Goal: Task Accomplishment & Management: Complete application form

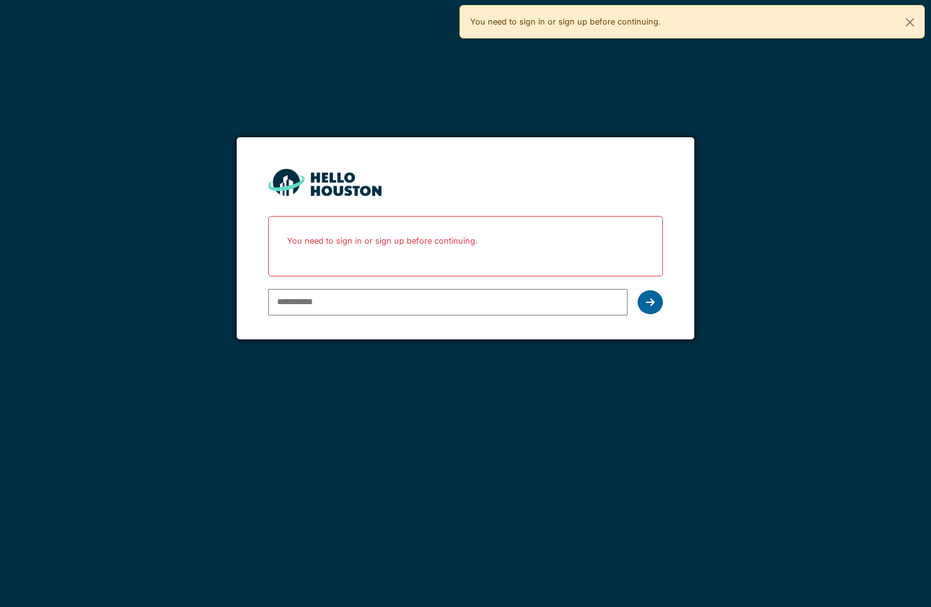
type input "**********"
click at [659, 301] on div at bounding box center [649, 302] width 25 height 24
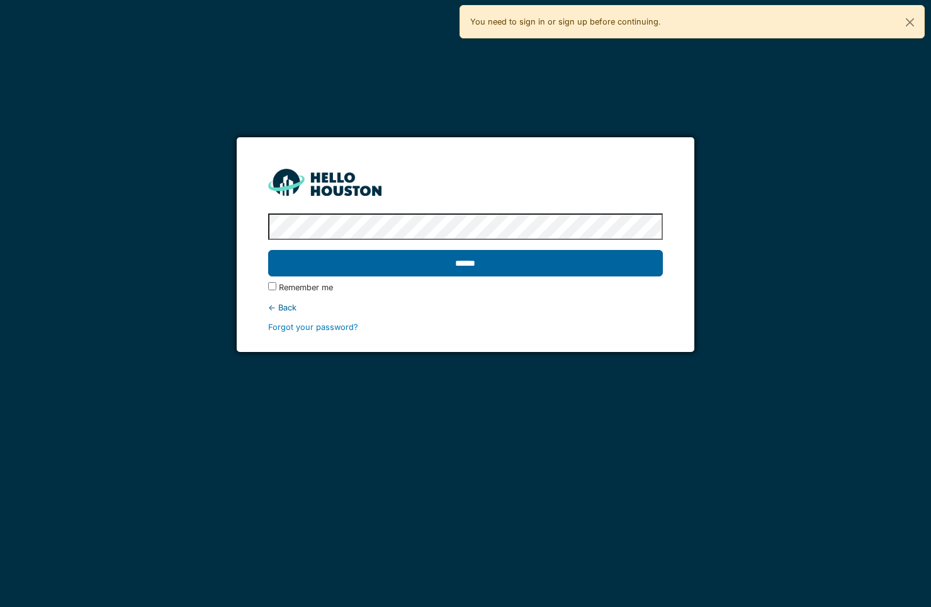
click at [461, 264] on input "******" at bounding box center [465, 263] width 395 height 26
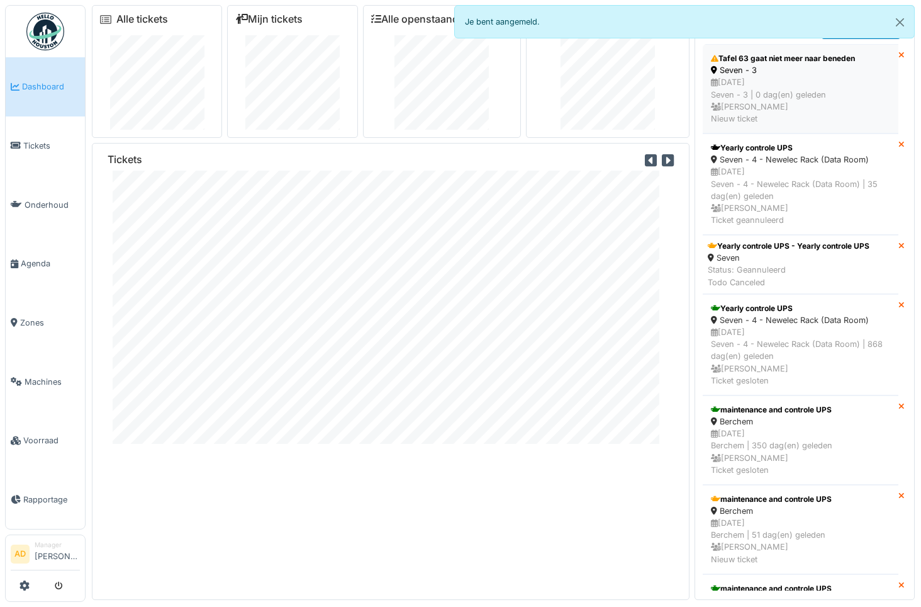
click at [761, 82] on div "18/09/2025 Seven - 3 | 0 dag(en) geleden Ingrid Fuchs Nieuw ticket" at bounding box center [800, 100] width 179 height 48
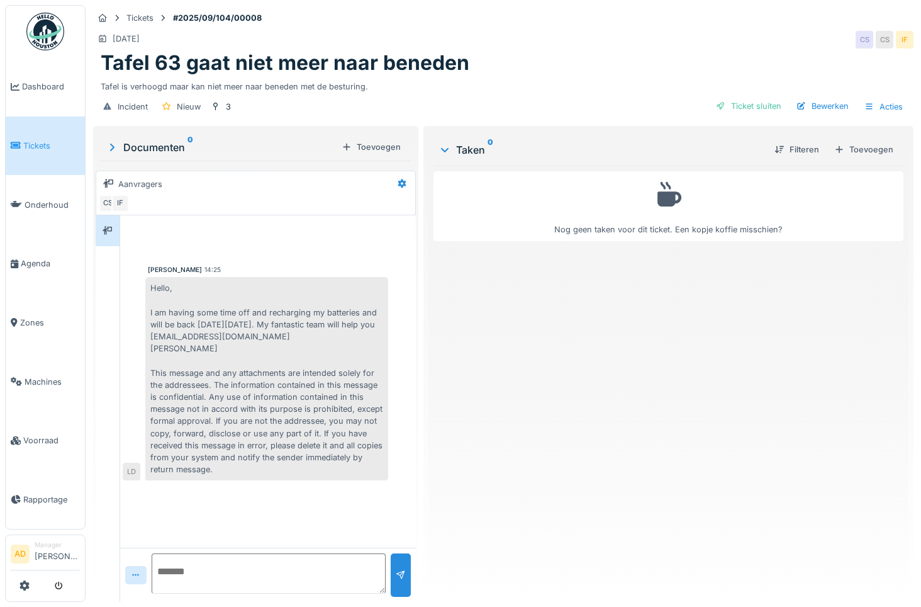
scroll to position [9, 0]
click at [226, 556] on textarea at bounding box center [269, 573] width 234 height 40
type textarea "*"
click at [441, 143] on icon at bounding box center [445, 149] width 10 height 13
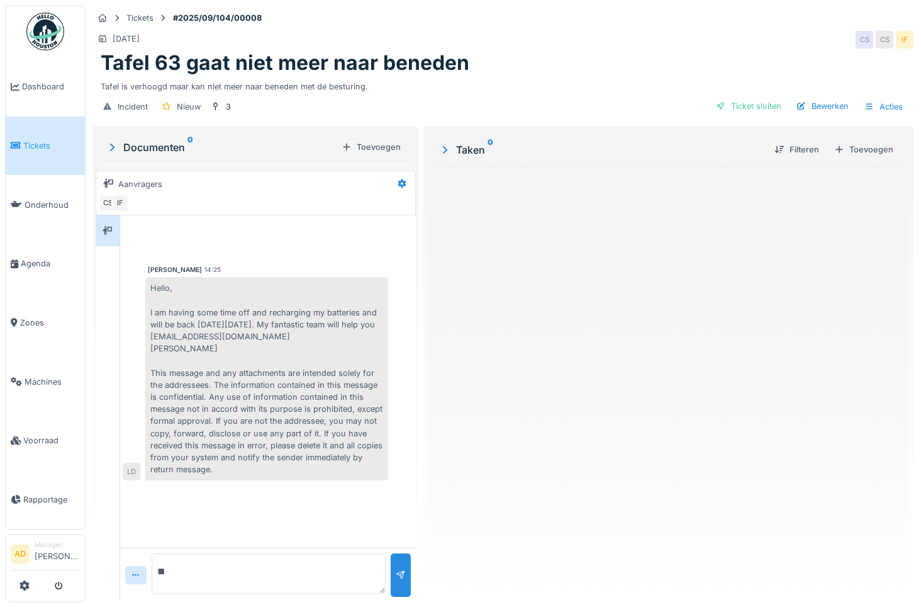
click at [441, 145] on icon at bounding box center [445, 150] width 13 height 10
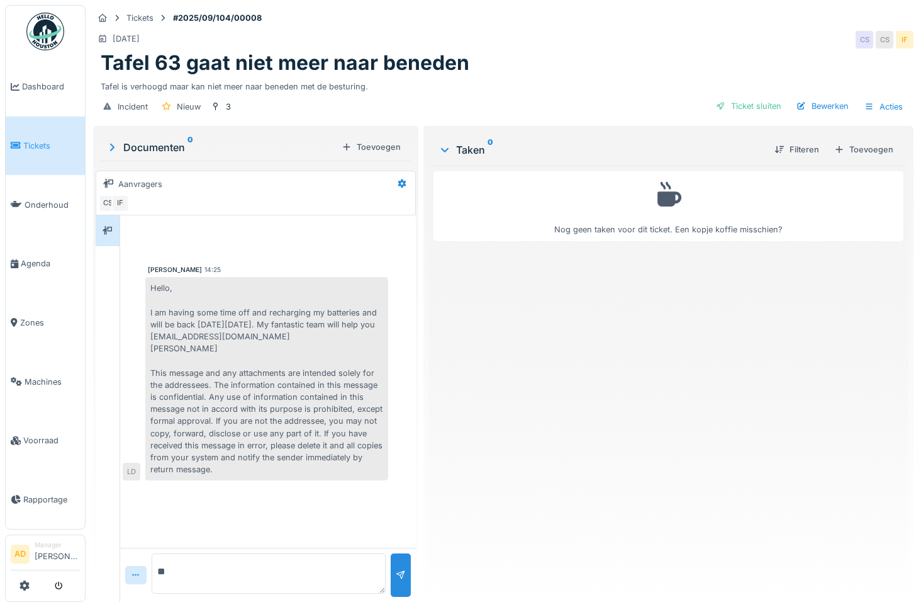
click at [441, 143] on icon at bounding box center [445, 149] width 10 height 13
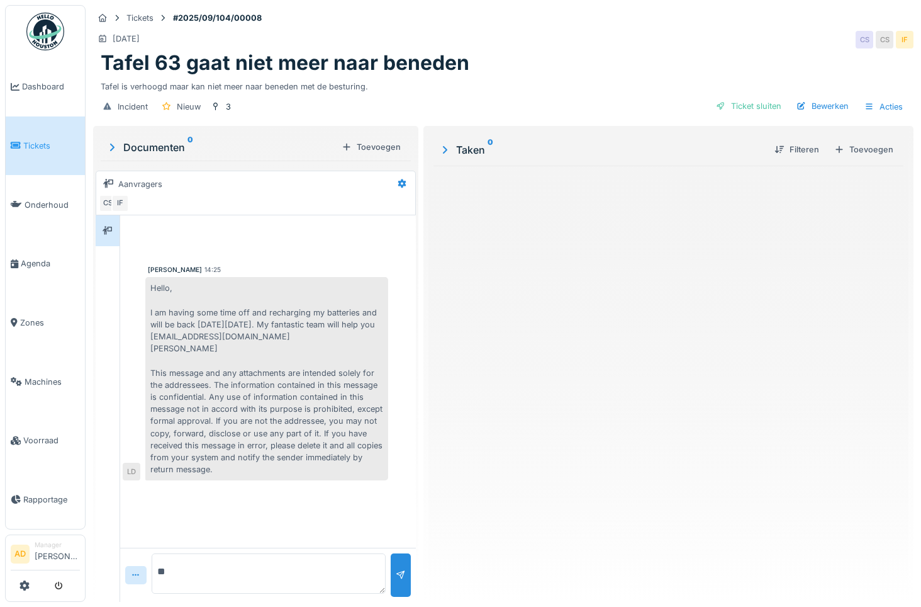
click at [440, 145] on icon at bounding box center [445, 150] width 13 height 10
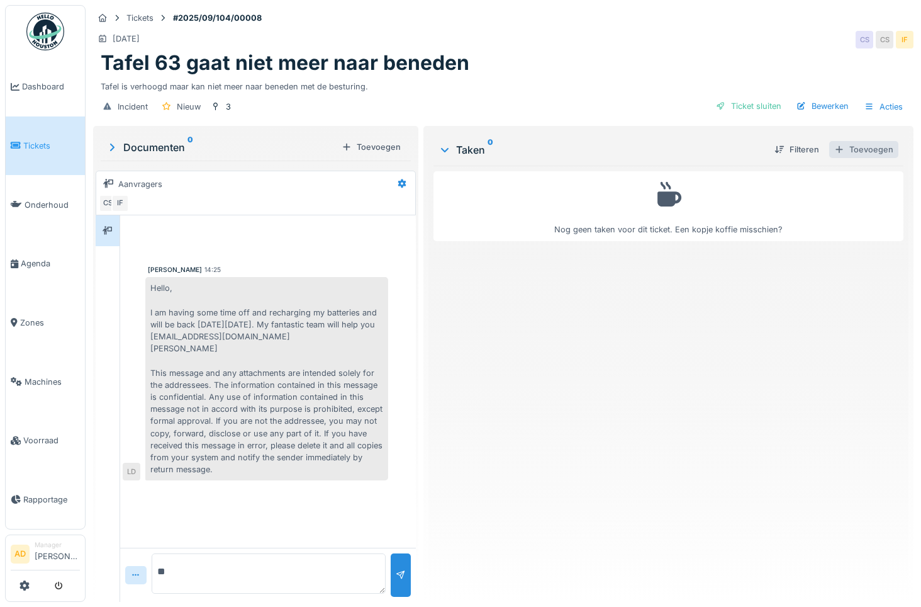
click at [860, 143] on div "Toevoegen" at bounding box center [863, 149] width 69 height 17
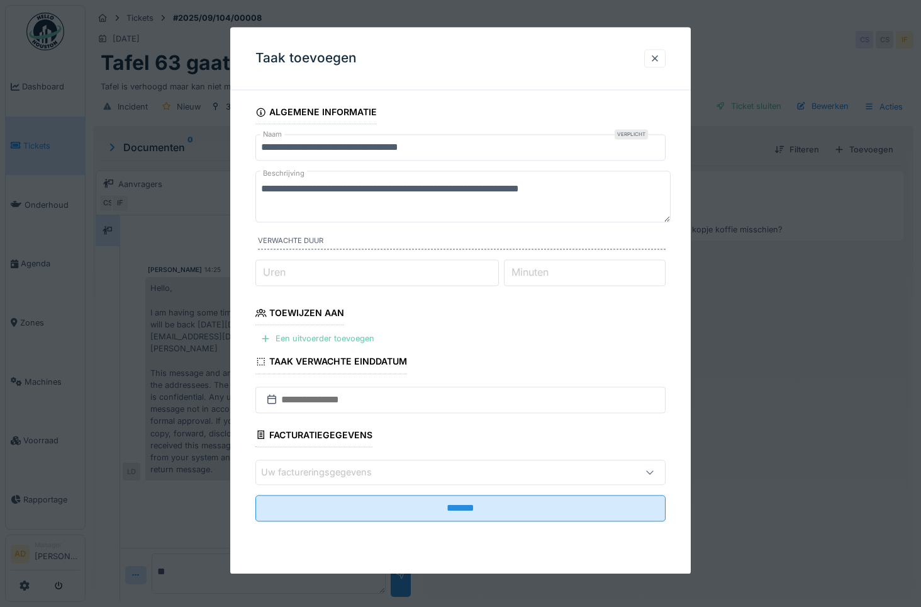
click at [304, 337] on div "Een uitvoerder toevoegen" at bounding box center [317, 338] width 124 height 17
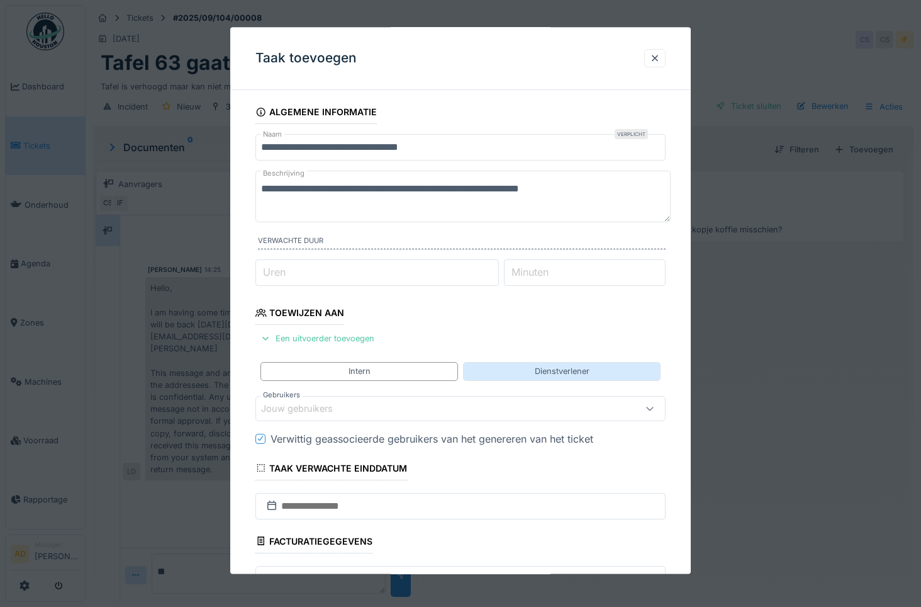
click at [575, 367] on div "Dienstverlener" at bounding box center [562, 372] width 55 height 12
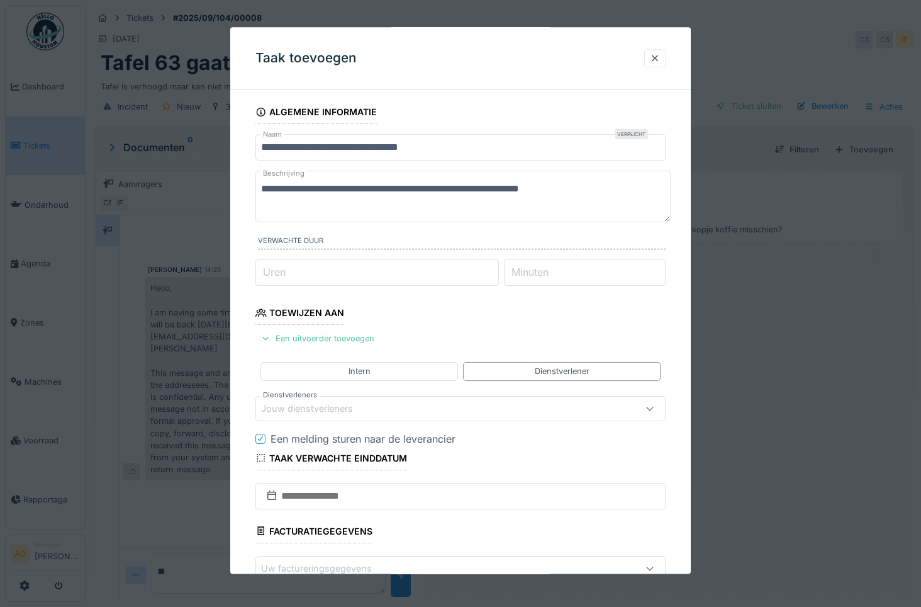
click at [362, 407] on div "Jouw dienstverleners" at bounding box center [315, 408] width 109 height 14
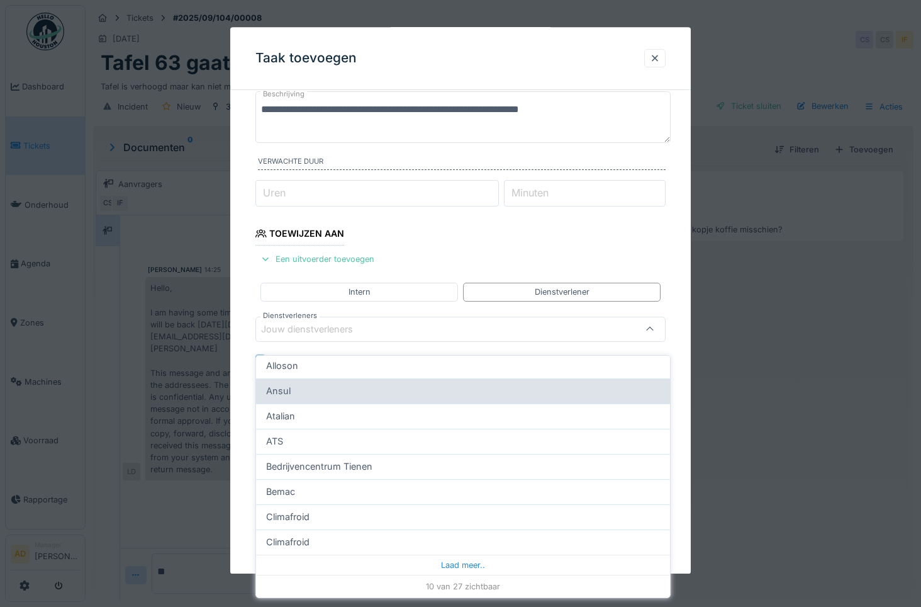
scroll to position [0, 0]
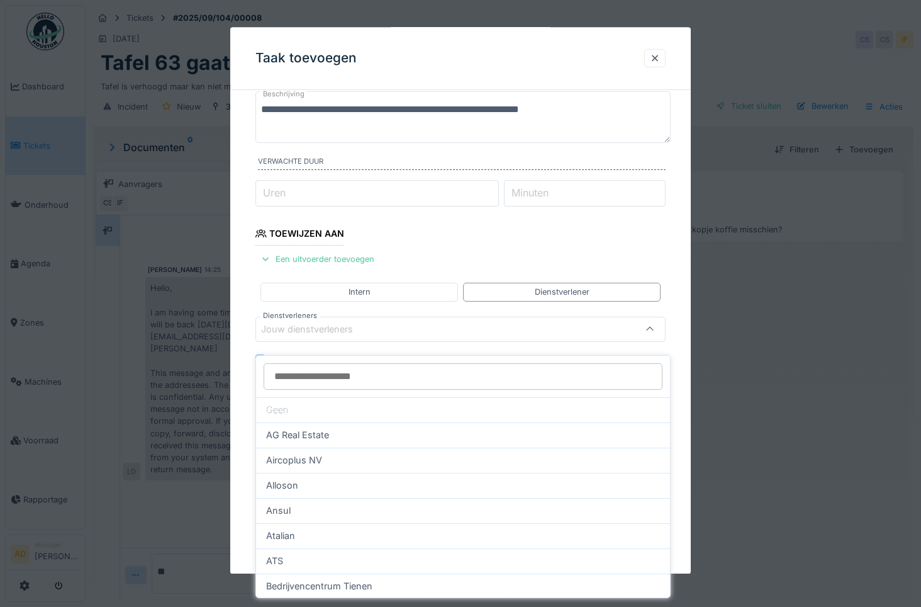
click at [362, 369] on input "Dienstverleners" at bounding box center [463, 376] width 399 height 26
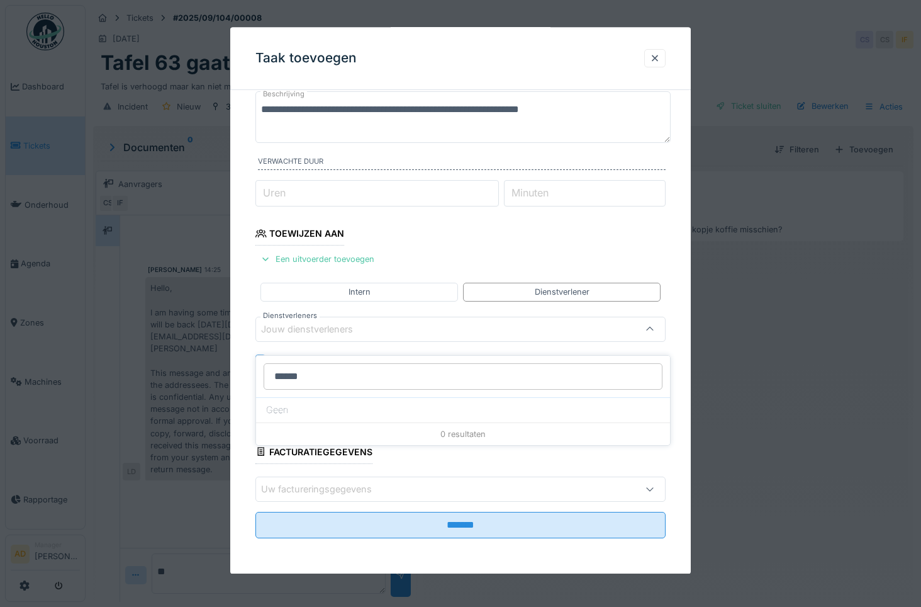
type input "*******"
click at [378, 488] on div "Uw factureringsgegevens" at bounding box center [325, 489] width 128 height 14
click at [655, 323] on div at bounding box center [650, 329] width 10 height 12
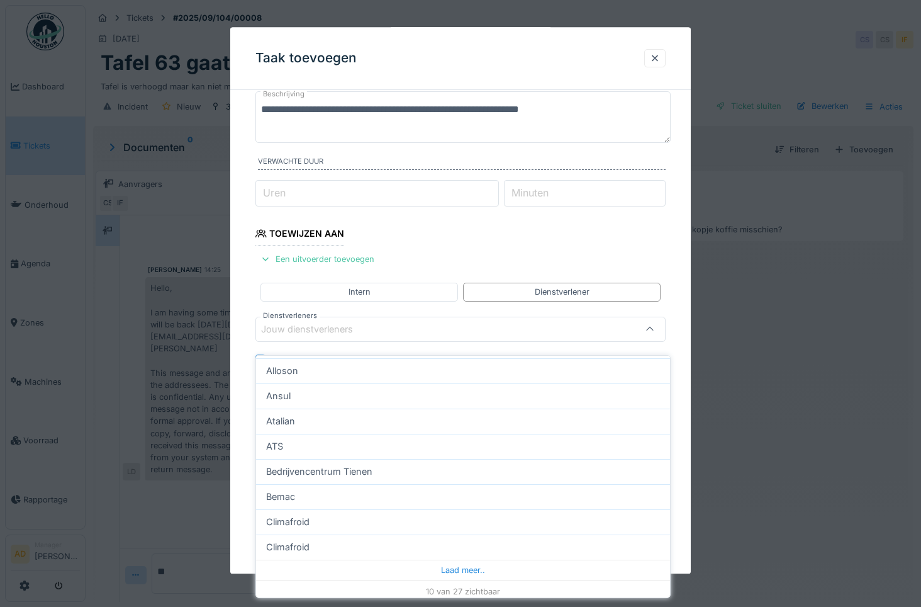
scroll to position [120, 0]
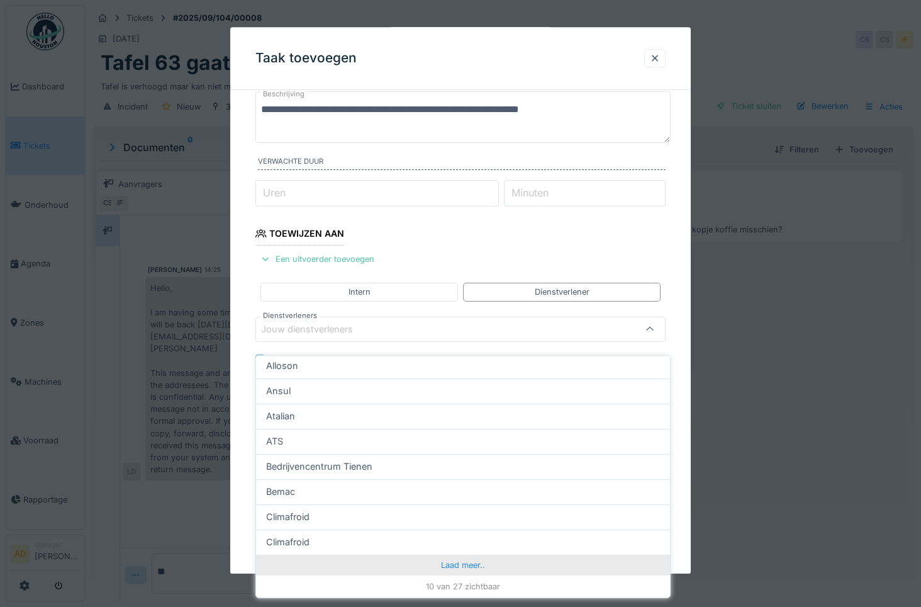
click at [446, 554] on div "Laad meer.." at bounding box center [463, 564] width 414 height 20
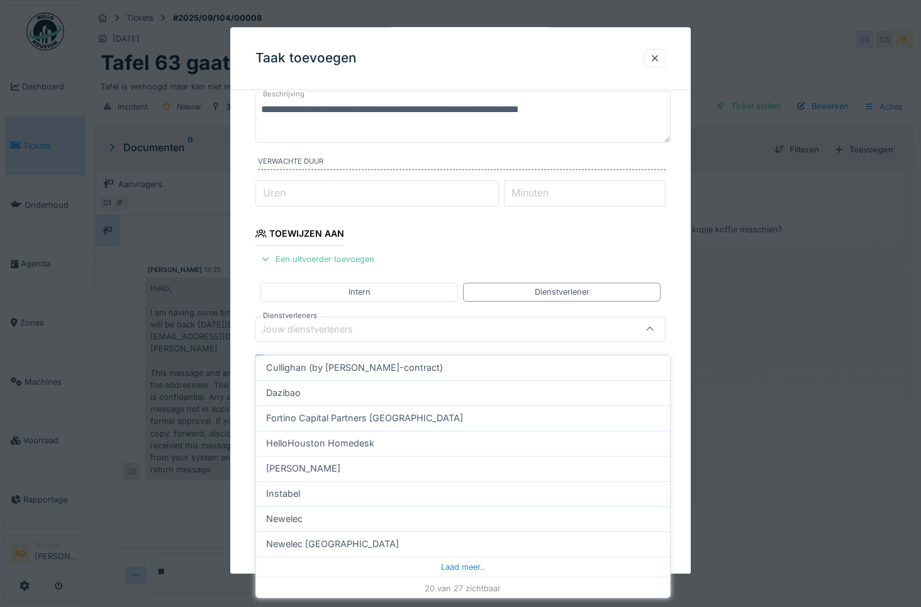
scroll to position [371, 0]
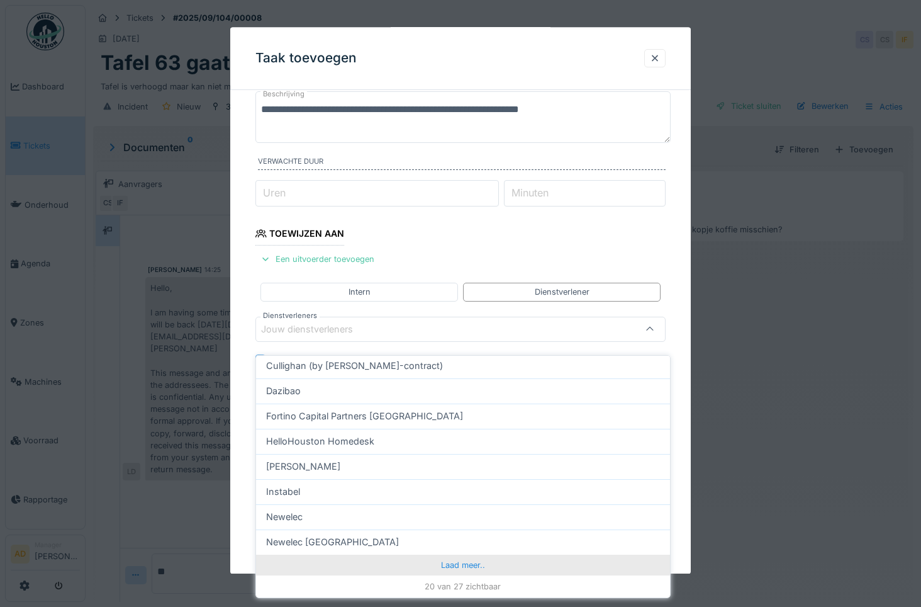
click at [457, 554] on div "Laad meer.." at bounding box center [463, 564] width 414 height 20
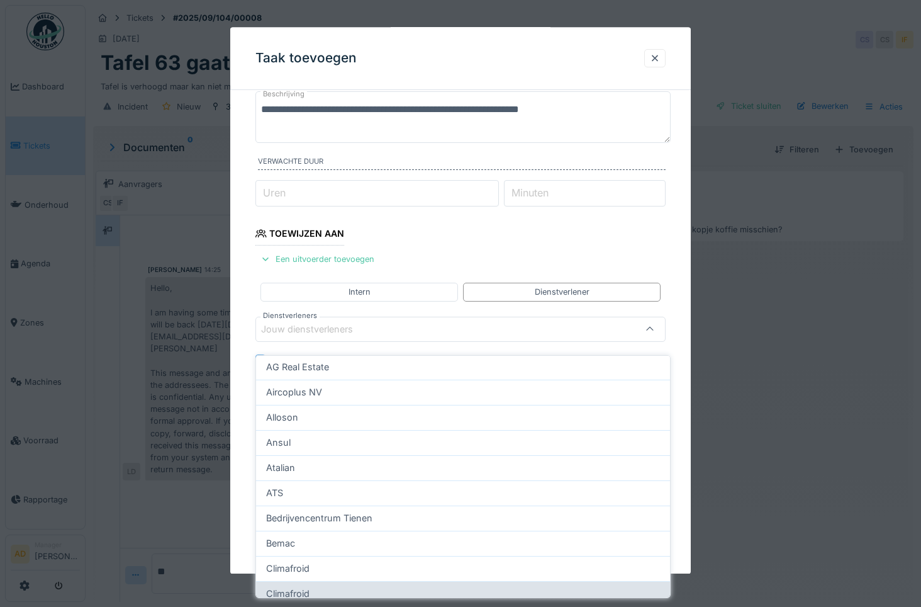
scroll to position [0, 0]
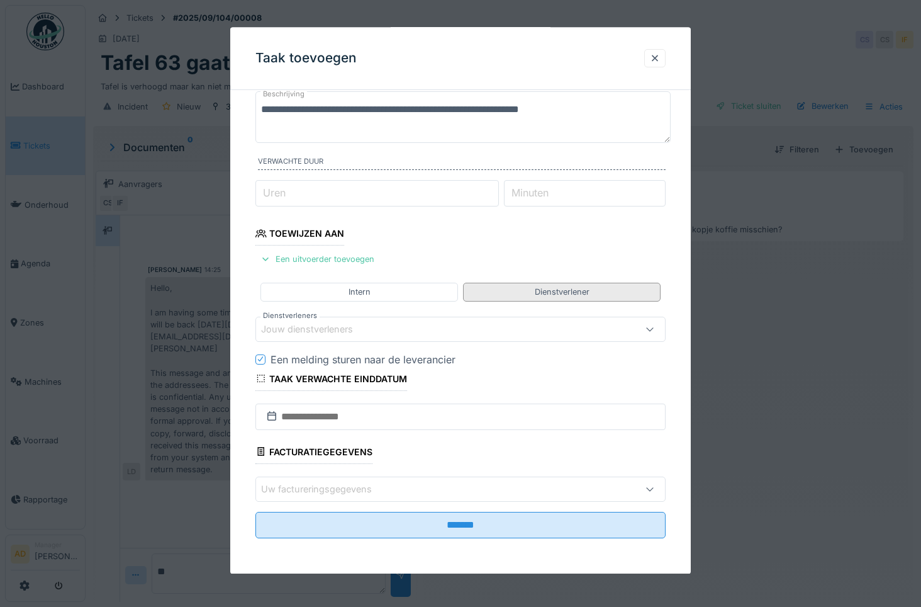
click at [586, 287] on div "Dienstverlener" at bounding box center [562, 292] width 55 height 12
click at [354, 325] on div "Jouw dienstverleners" at bounding box center [315, 329] width 109 height 14
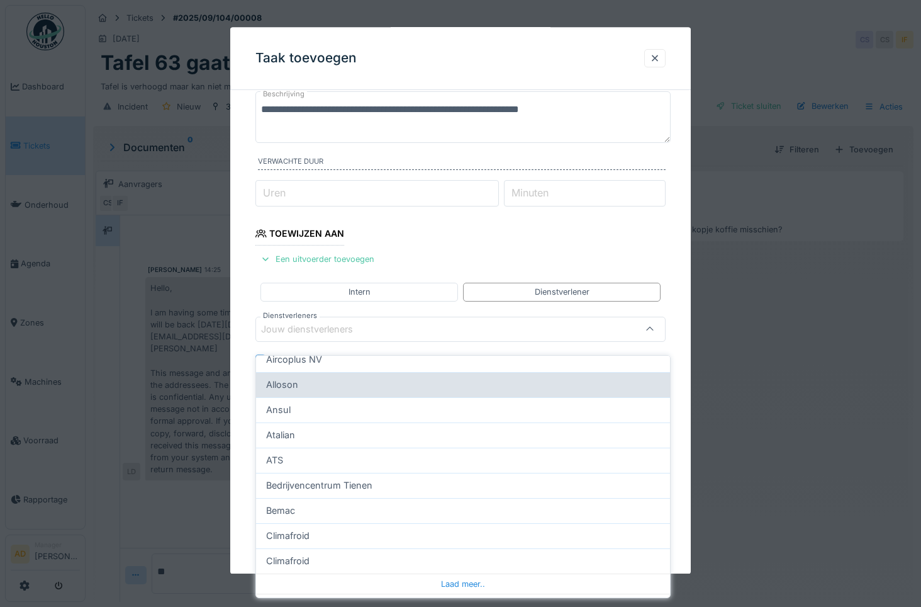
scroll to position [120, 0]
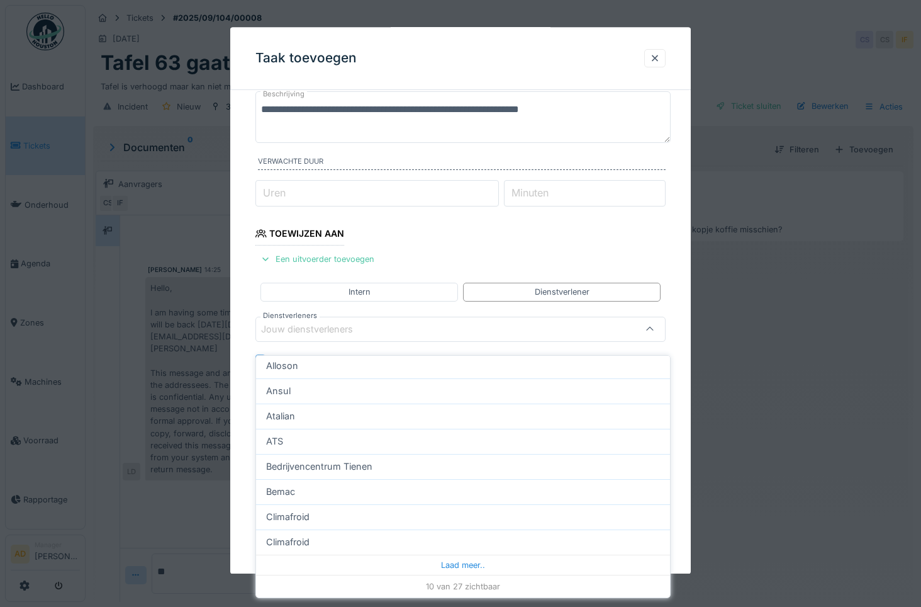
click at [783, 421] on div at bounding box center [460, 303] width 921 height 607
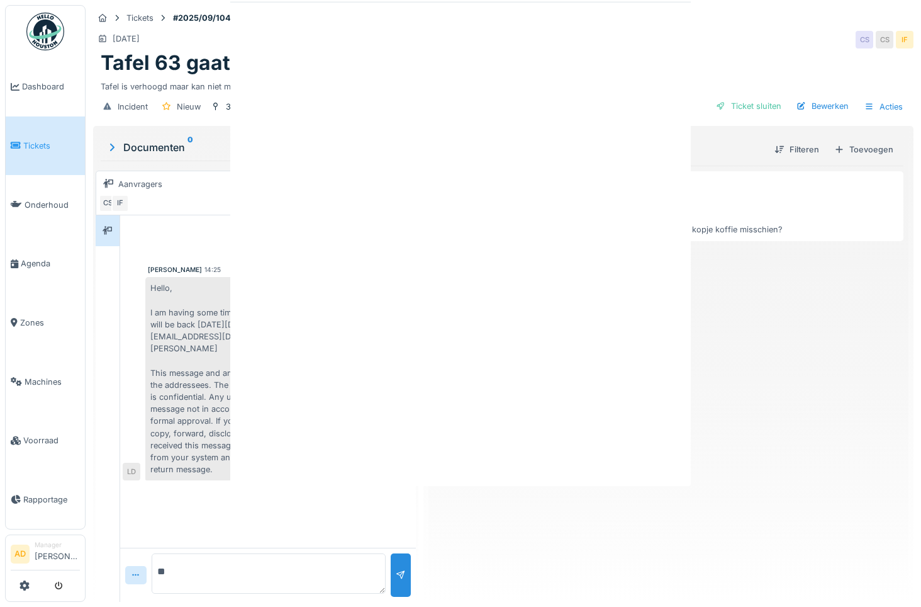
scroll to position [0, 0]
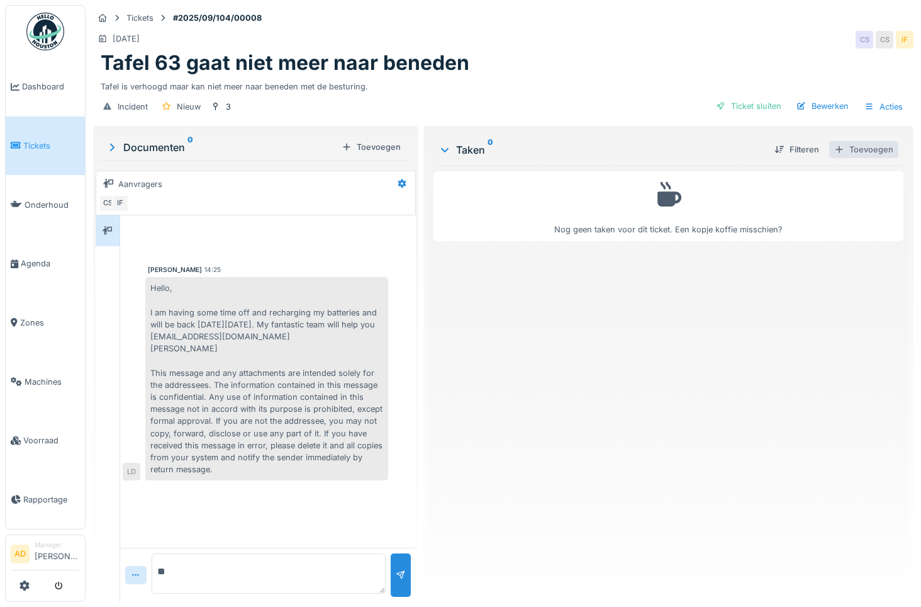
click at [860, 141] on div "Toevoegen" at bounding box center [863, 149] width 69 height 17
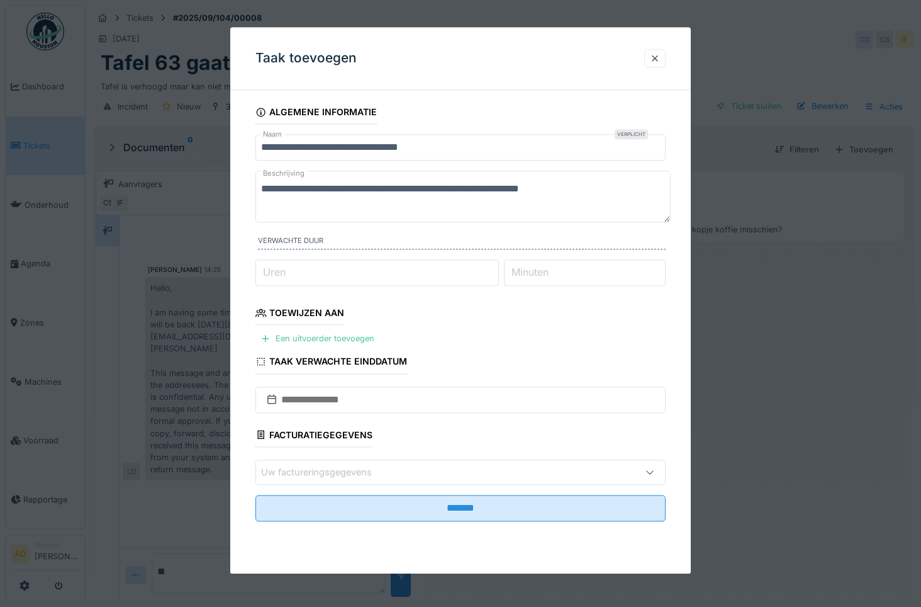
click at [432, 276] on input "Uren" at bounding box center [377, 272] width 244 height 26
click at [321, 336] on div "Een uitvoerder toevoegen" at bounding box center [317, 338] width 124 height 17
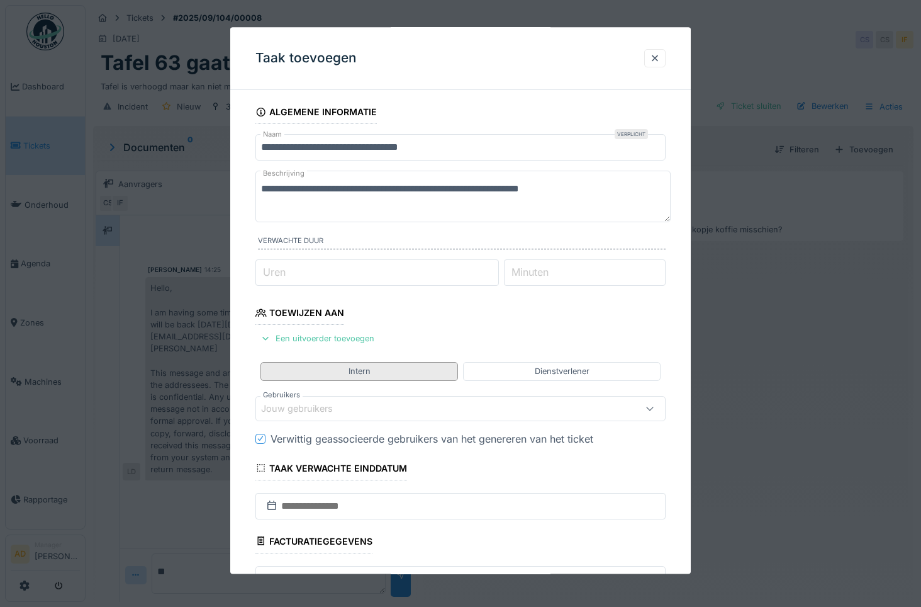
click at [358, 373] on div "Intern" at bounding box center [360, 372] width 22 height 12
click at [653, 407] on icon at bounding box center [649, 409] width 7 height 4
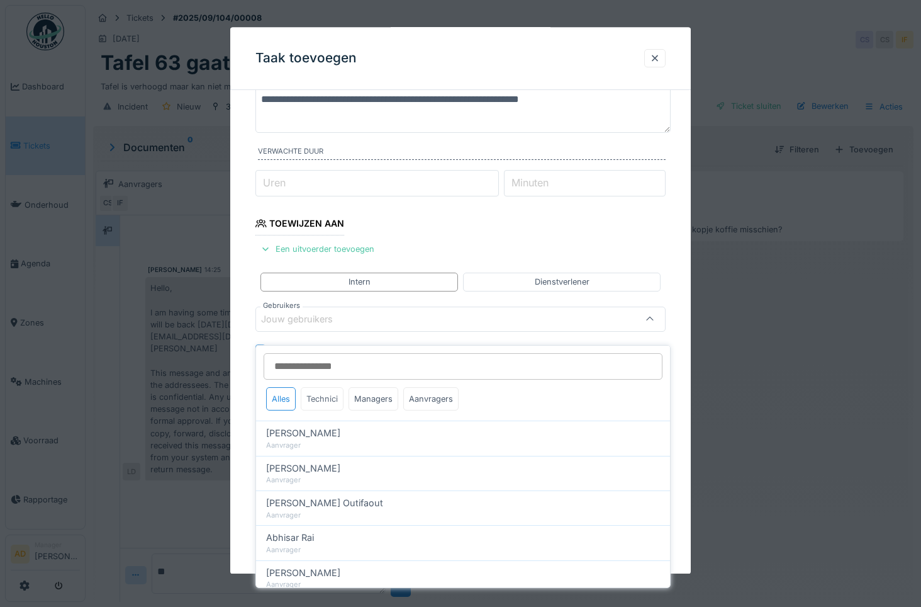
click at [332, 389] on div "Technici" at bounding box center [322, 398] width 43 height 23
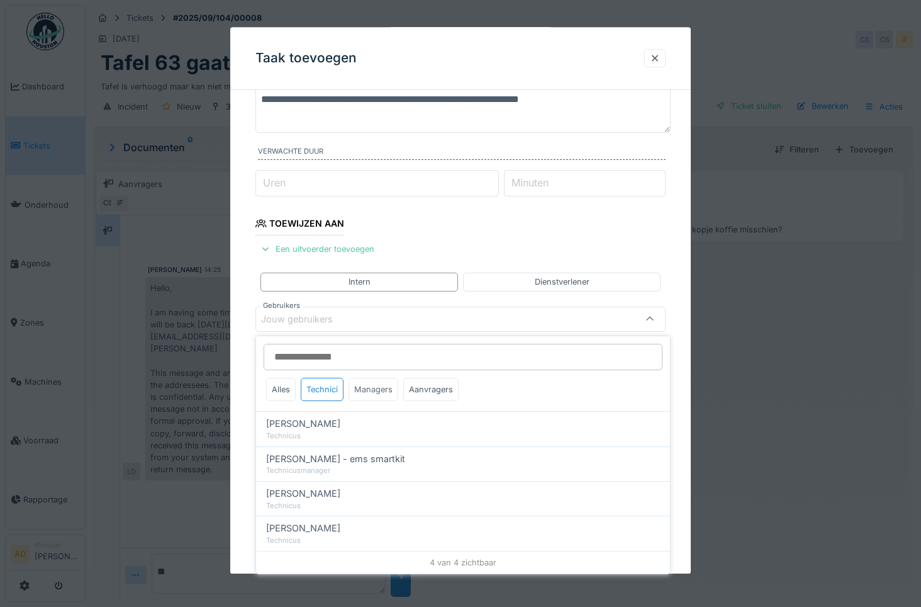
click at [373, 390] on div "Managers" at bounding box center [374, 389] width 50 height 23
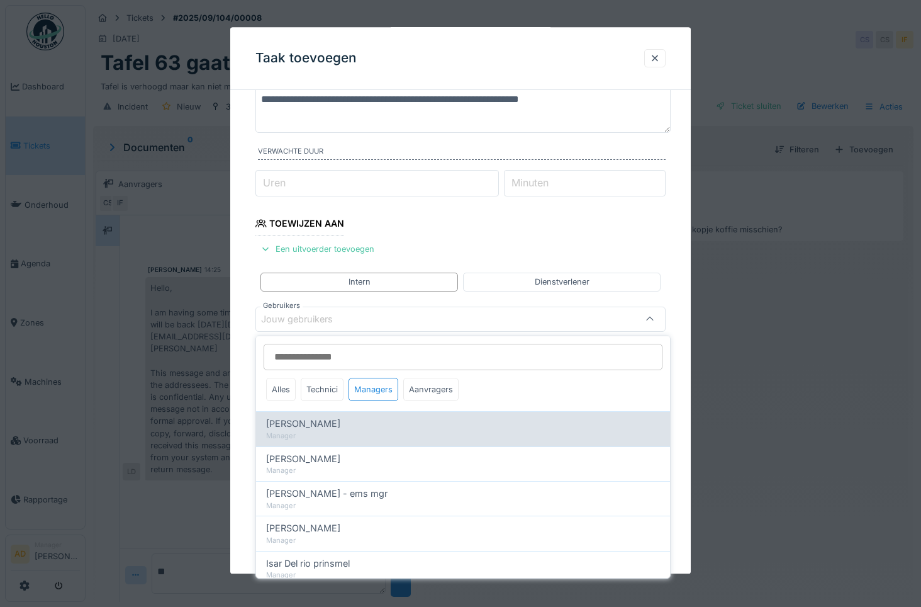
click at [297, 429] on span "[PERSON_NAME]" at bounding box center [303, 424] width 74 height 14
type input "****"
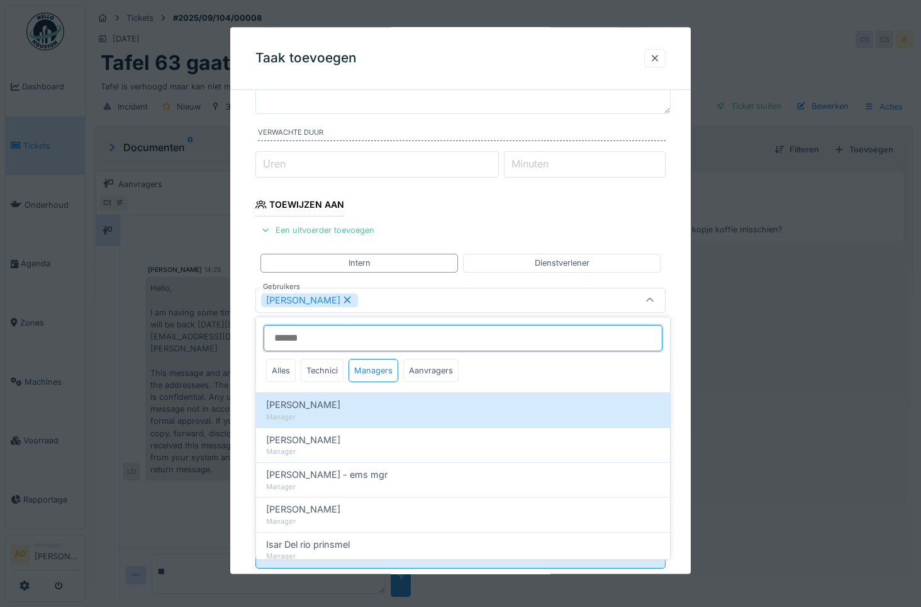
click at [493, 343] on input "Gebruikers" at bounding box center [463, 338] width 399 height 26
click at [580, 376] on div "Alles Technici Managers Aanvragers" at bounding box center [463, 375] width 414 height 33
click at [656, 57] on div at bounding box center [655, 58] width 10 height 12
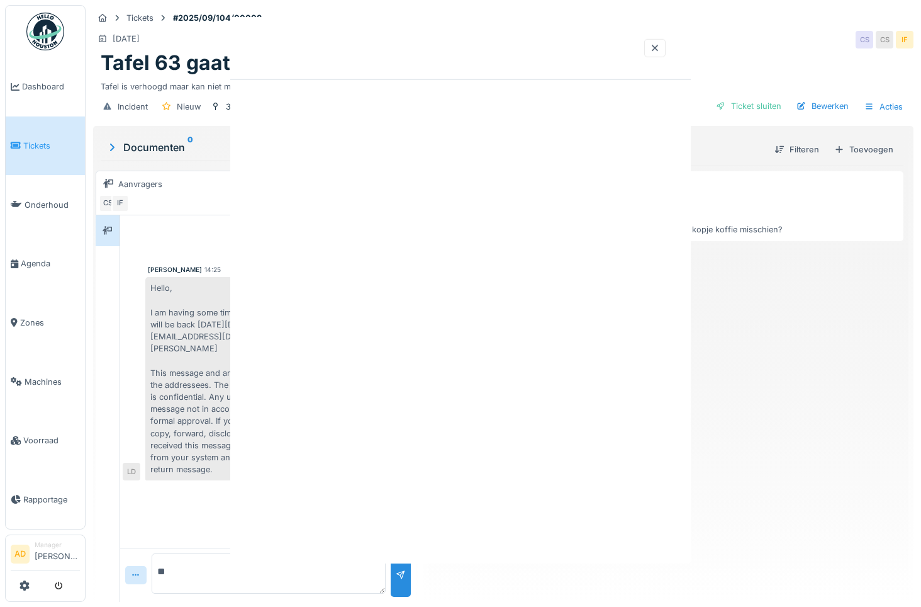
scroll to position [0, 0]
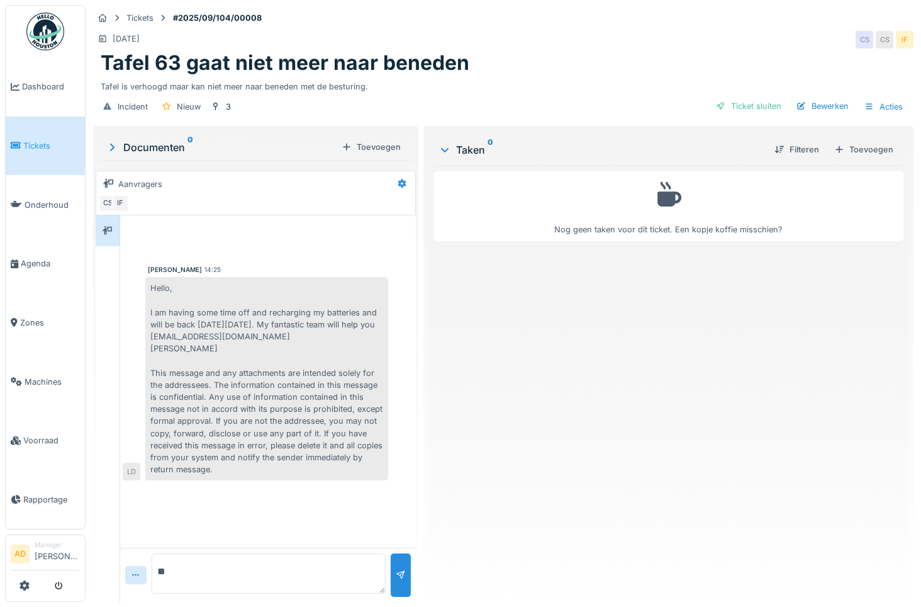
click at [336, 417] on div "Hello, I am having some time off and recharging my batteries and will be back […" at bounding box center [266, 378] width 243 height 203
click at [219, 568] on textarea "*" at bounding box center [269, 573] width 234 height 40
click at [139, 573] on icon at bounding box center [136, 575] width 10 height 8
click at [198, 568] on textarea "*" at bounding box center [269, 573] width 234 height 40
type textarea "*"
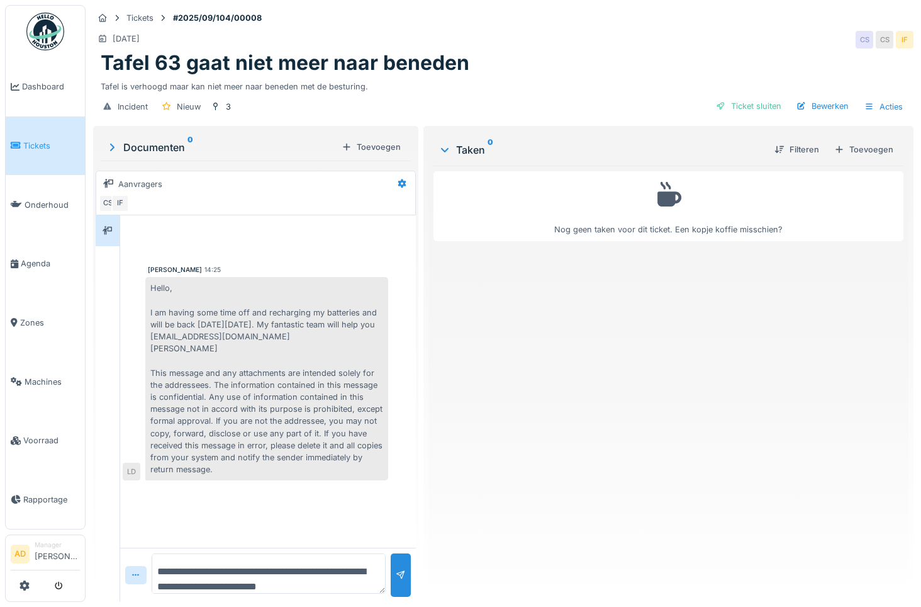
click at [176, 586] on textarea "**********" at bounding box center [269, 573] width 234 height 40
click at [187, 586] on textarea "**********" at bounding box center [269, 573] width 234 height 40
click at [309, 571] on textarea "**********" at bounding box center [266, 573] width 229 height 40
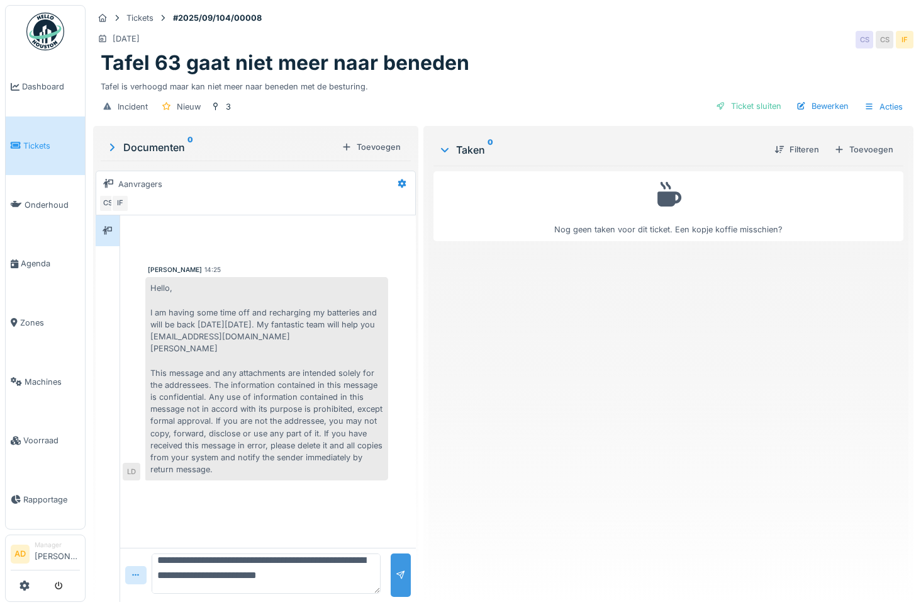
type textarea "**********"
click at [400, 569] on div at bounding box center [401, 575] width 10 height 12
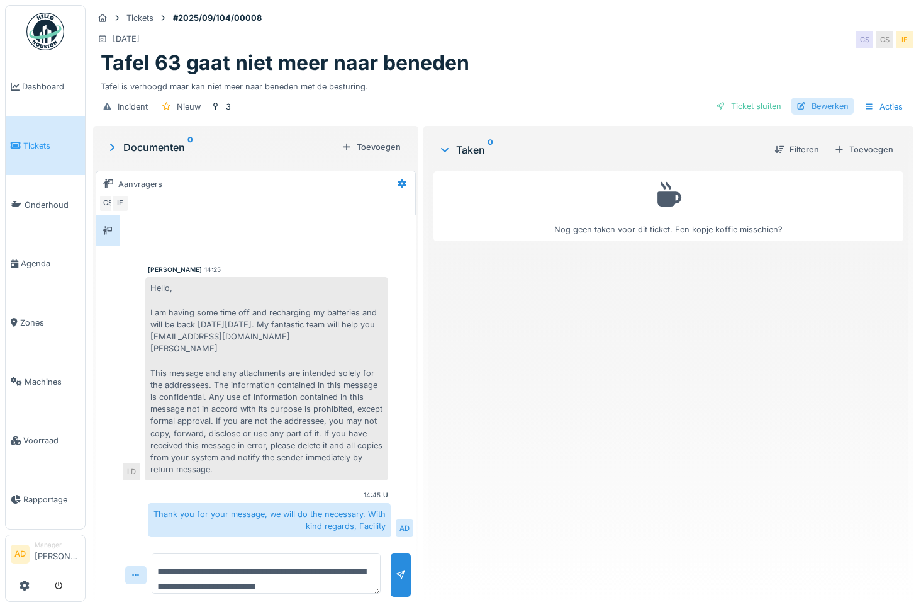
click at [816, 98] on div "Bewerken" at bounding box center [823, 106] width 62 height 17
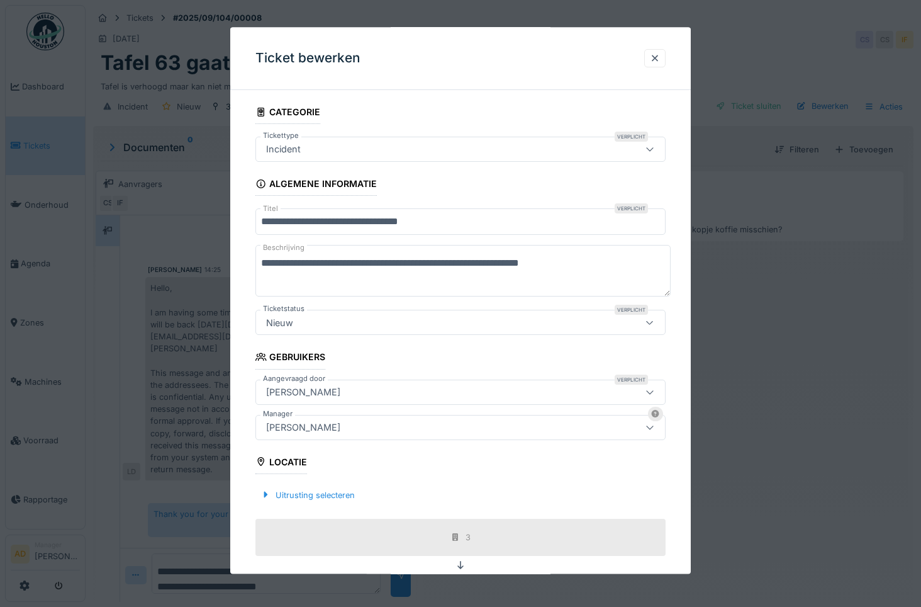
click at [653, 320] on icon at bounding box center [650, 322] width 10 height 8
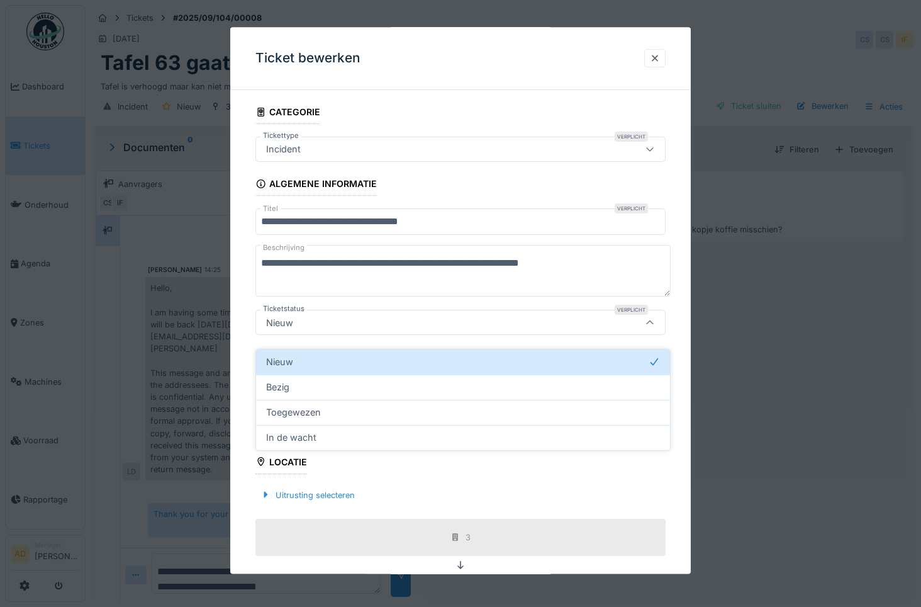
scroll to position [23, 0]
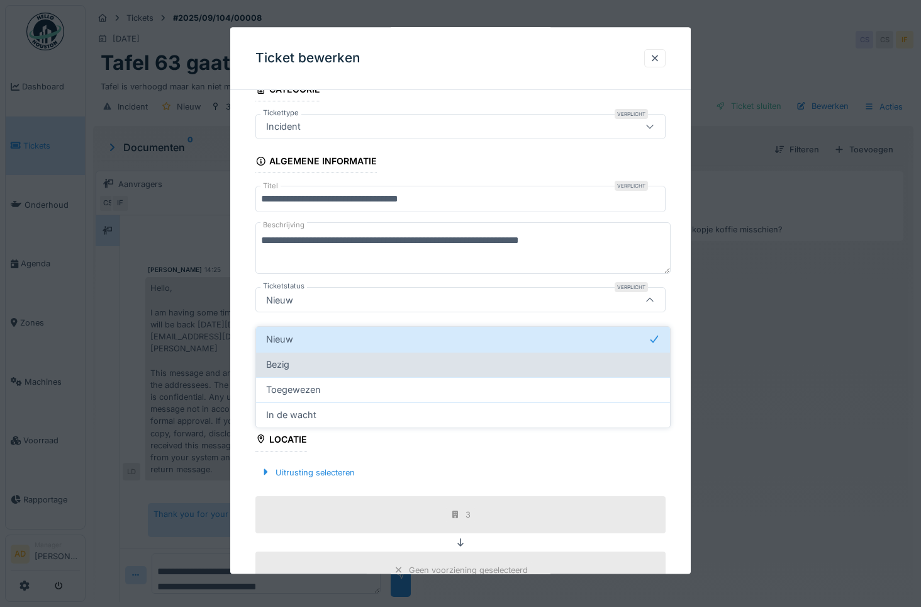
click at [318, 357] on div "Bezig" at bounding box center [463, 364] width 394 height 14
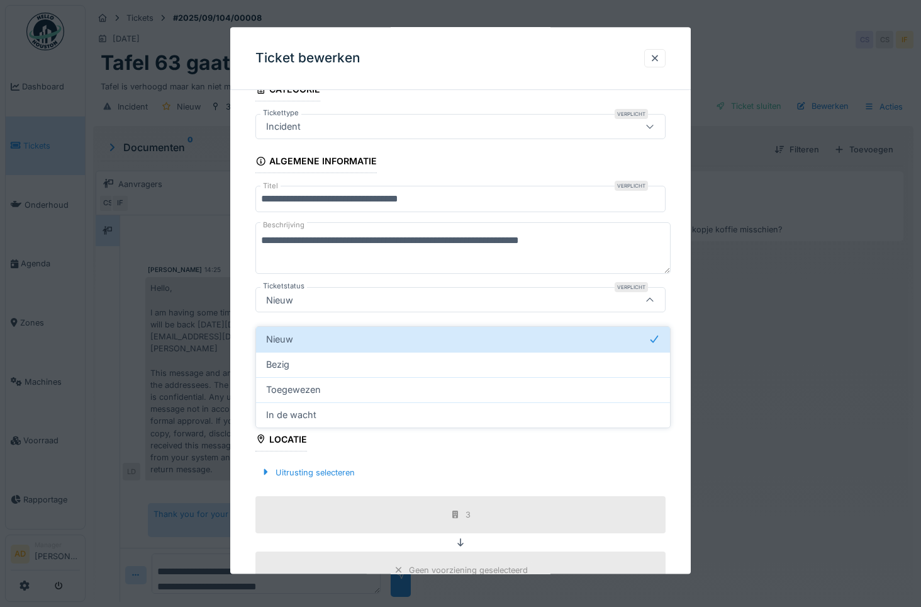
type input "*******"
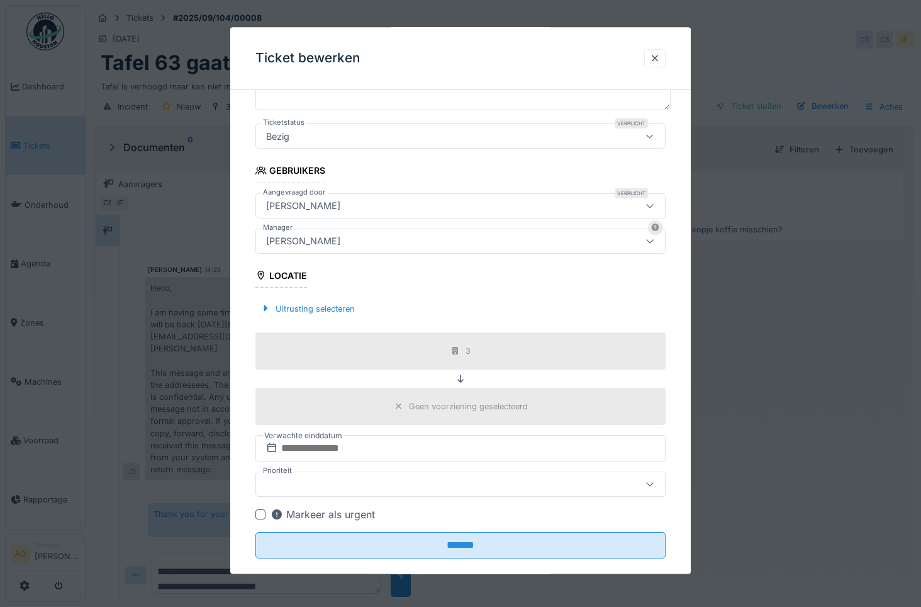
scroll to position [206, 0]
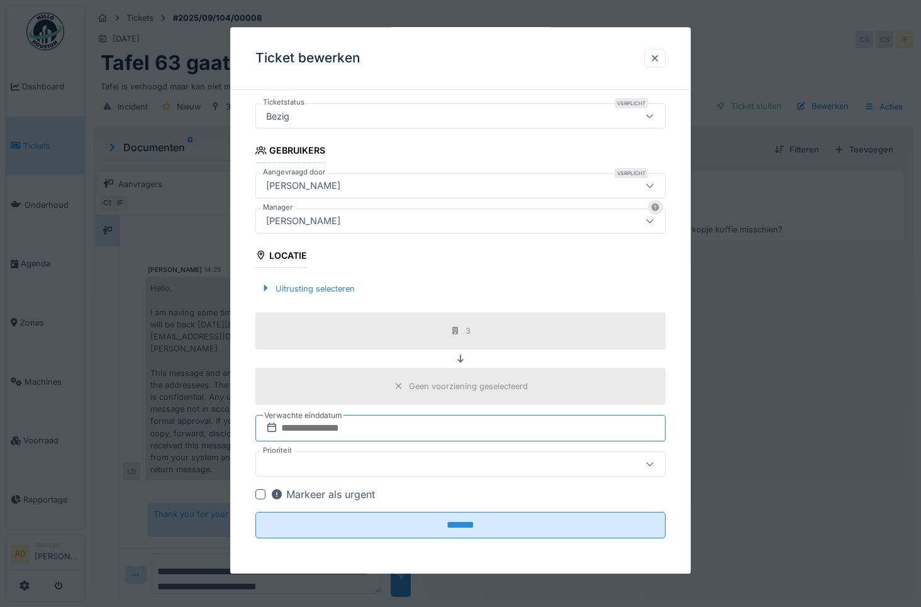
click at [292, 426] on input "text" at bounding box center [460, 428] width 410 height 26
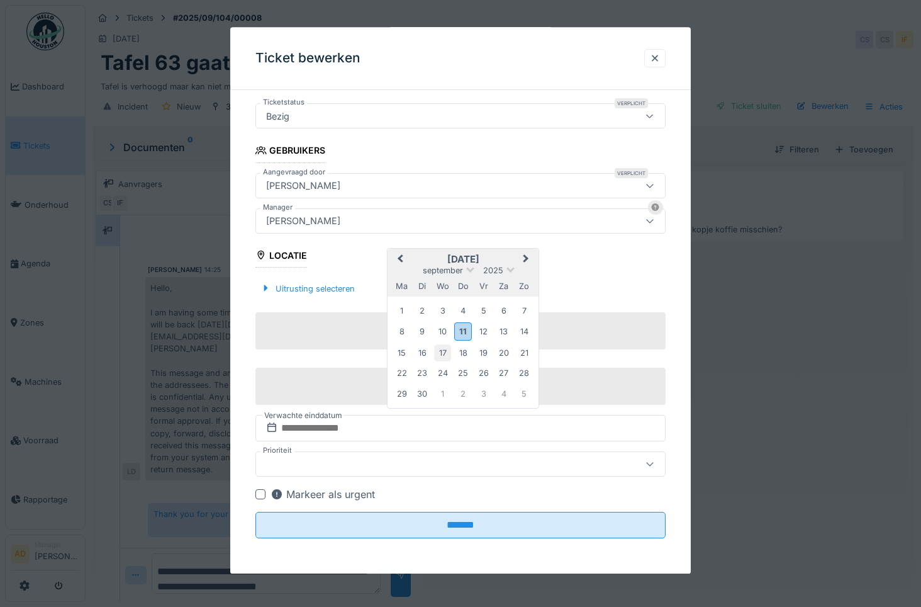
click at [443, 351] on div "17" at bounding box center [442, 352] width 17 height 17
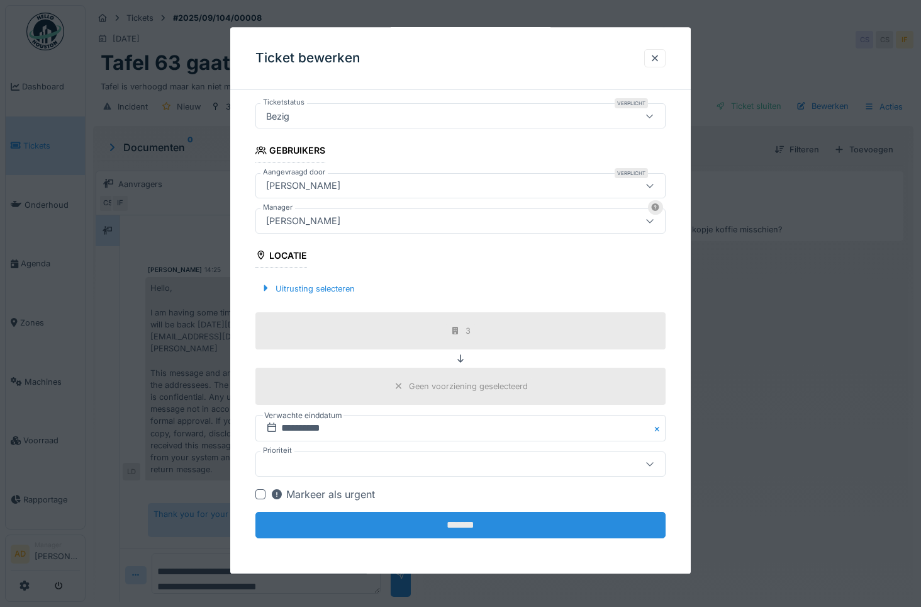
click at [461, 525] on input "*******" at bounding box center [460, 525] width 410 height 26
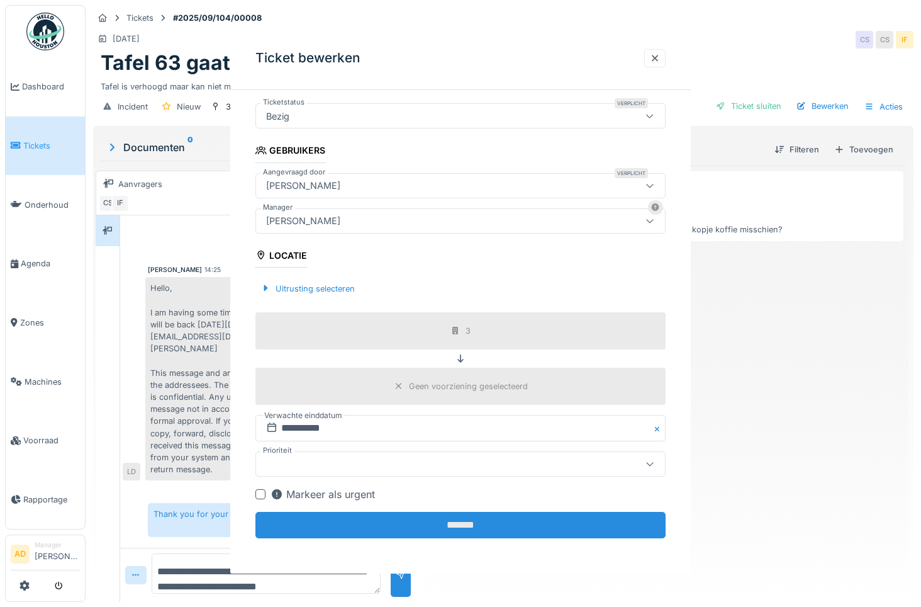
scroll to position [0, 0]
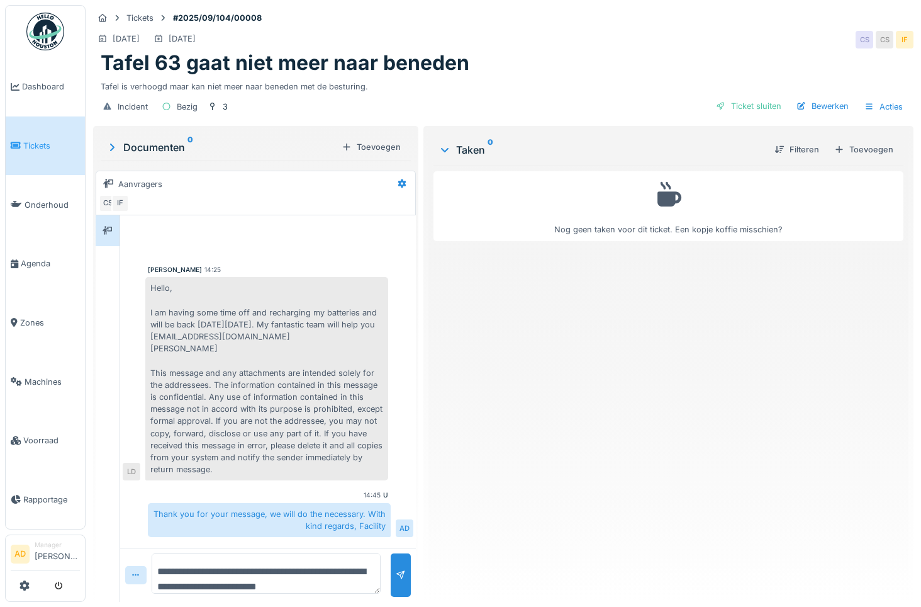
click at [466, 142] on div "Taken 0" at bounding box center [602, 149] width 326 height 15
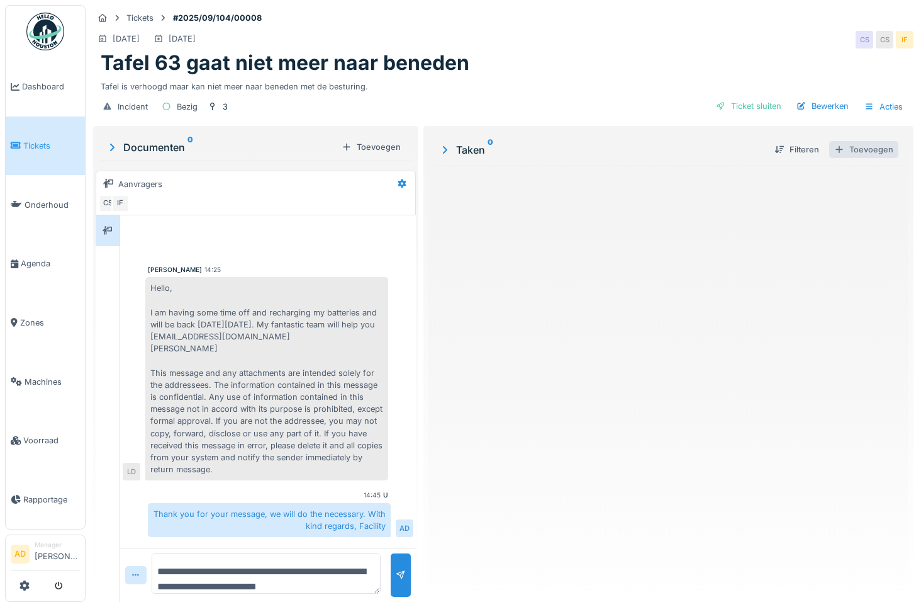
click at [864, 141] on div "Toevoegen" at bounding box center [863, 149] width 69 height 17
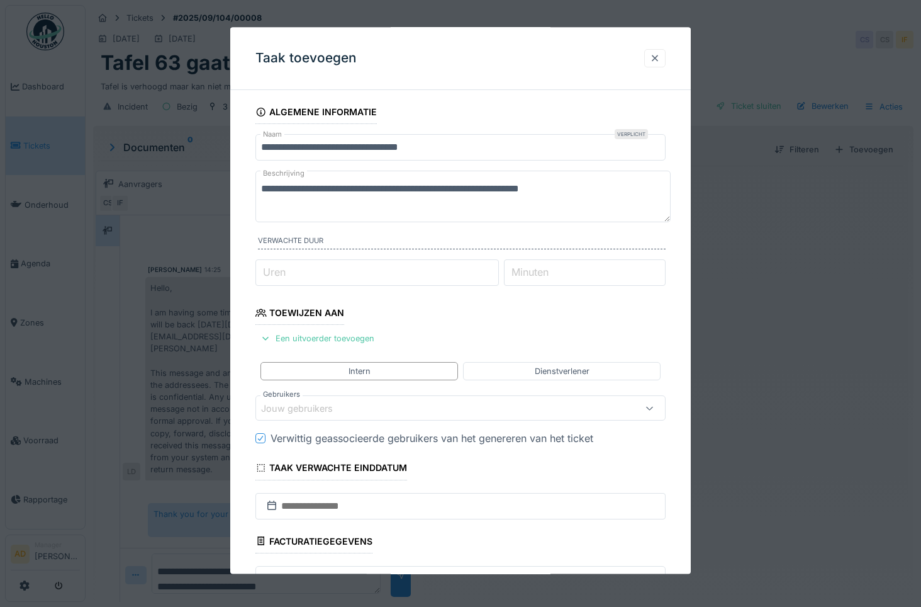
click at [660, 57] on div at bounding box center [655, 58] width 10 height 12
